Goal: Download file/media

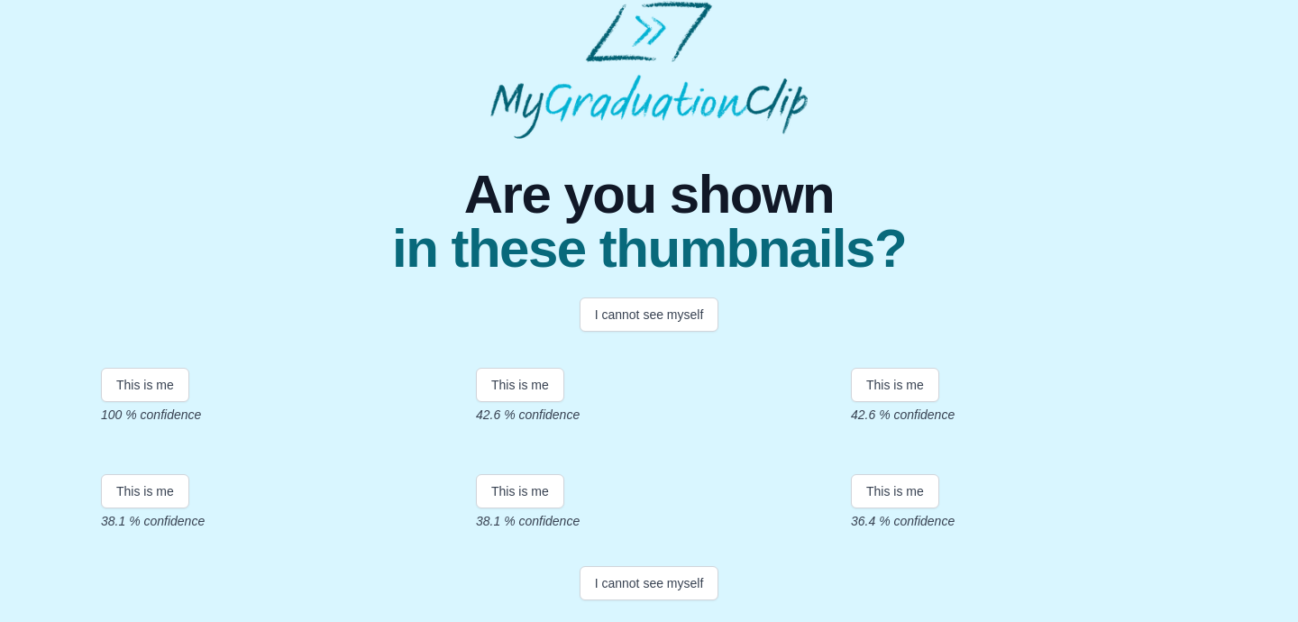
scroll to position [121, 0]
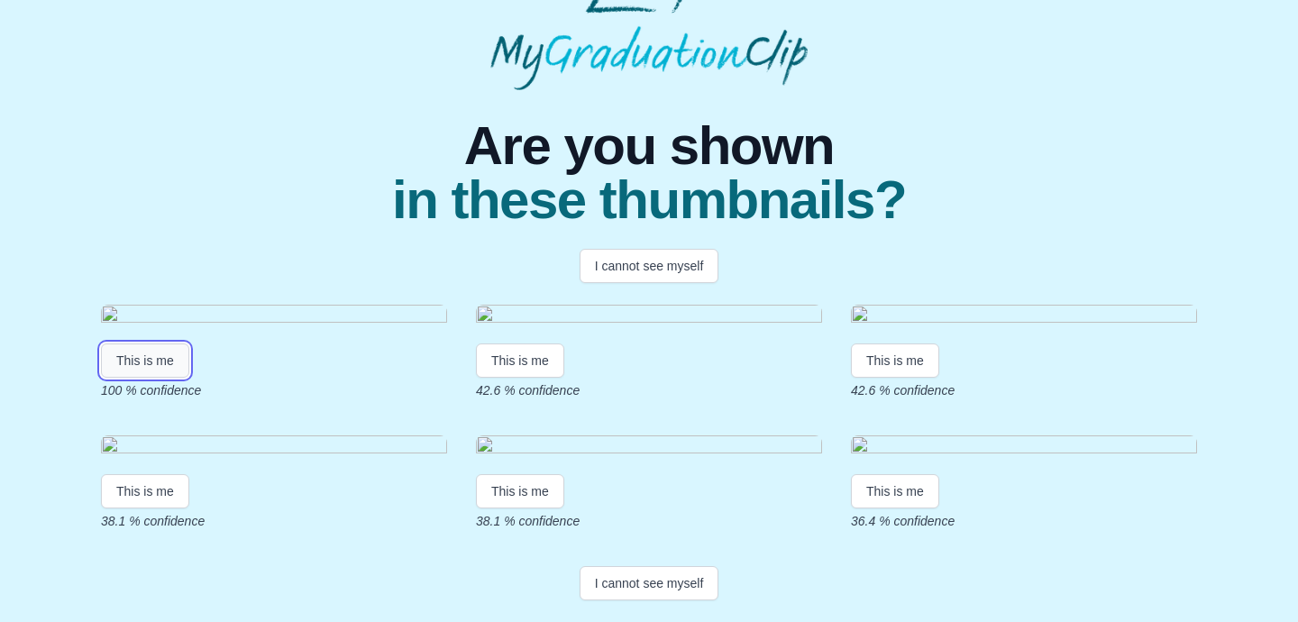
click at [125, 378] on button "This is me" at bounding box center [145, 360] width 88 height 34
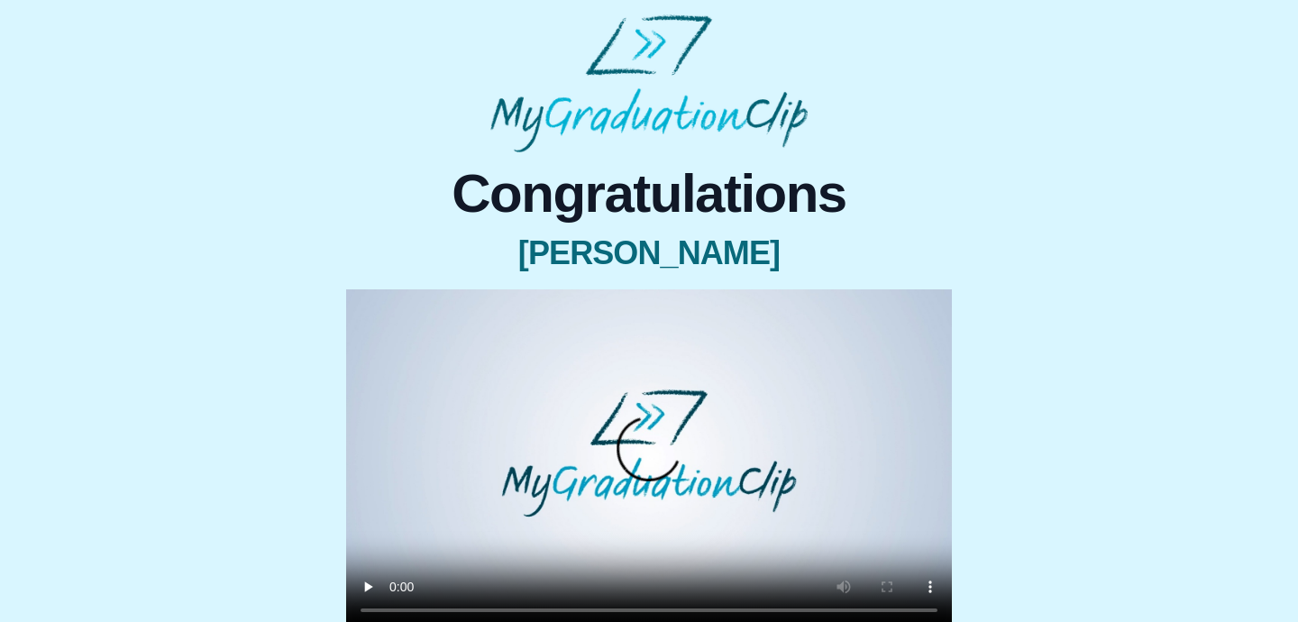
scroll to position [226, 0]
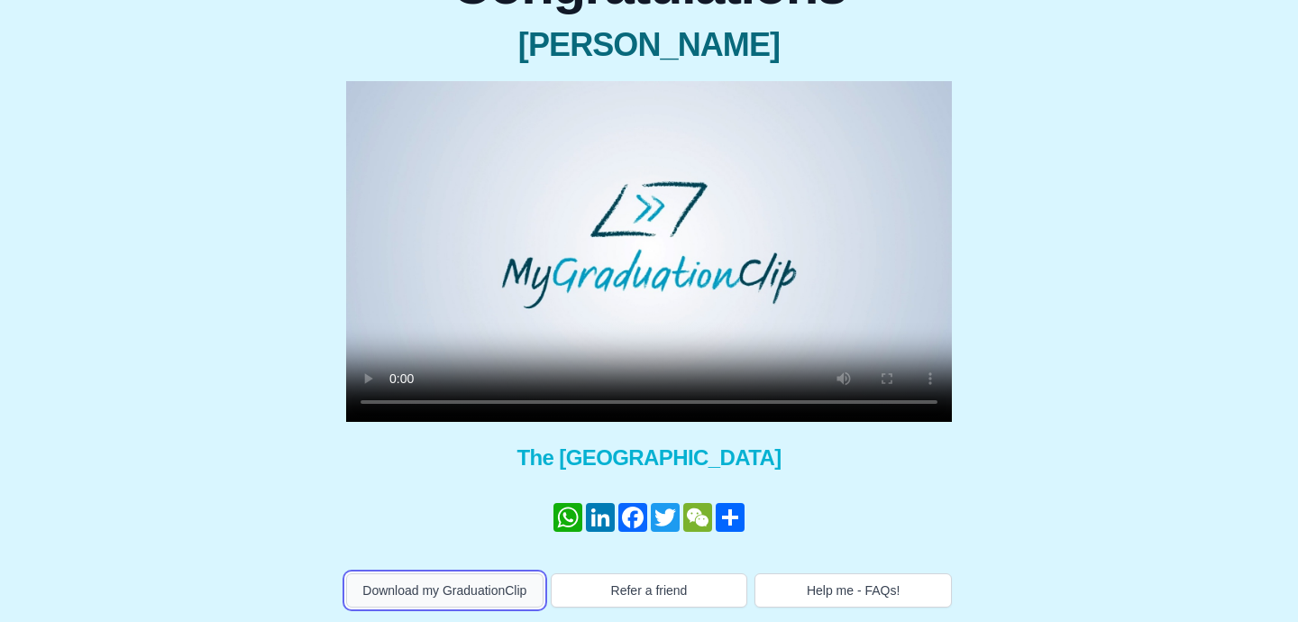
click at [444, 585] on button "Download my GraduationClip" at bounding box center [444, 590] width 197 height 34
